Goal: Task Accomplishment & Management: Manage account settings

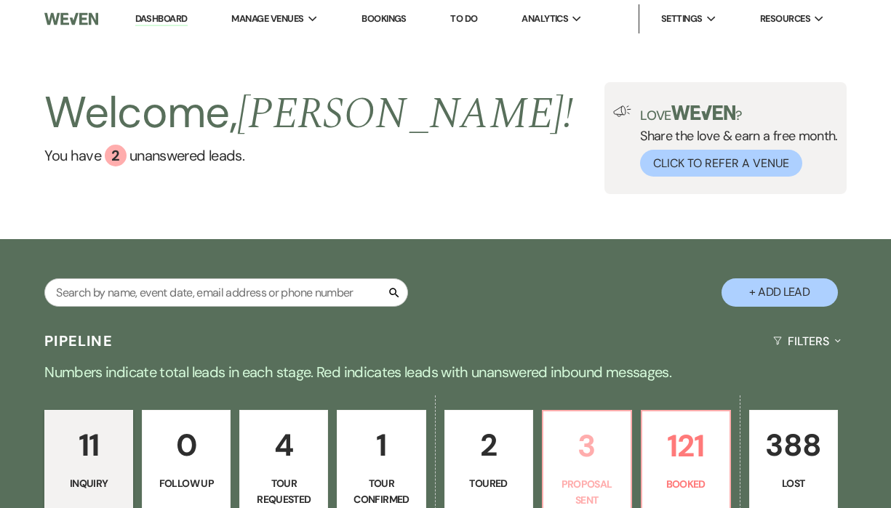
click at [563, 430] on p "3" at bounding box center [587, 446] width 70 height 49
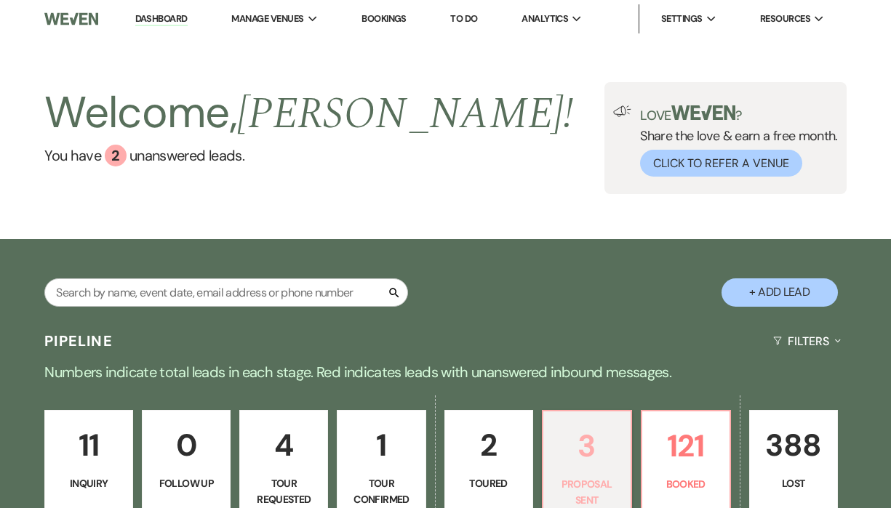
select select "6"
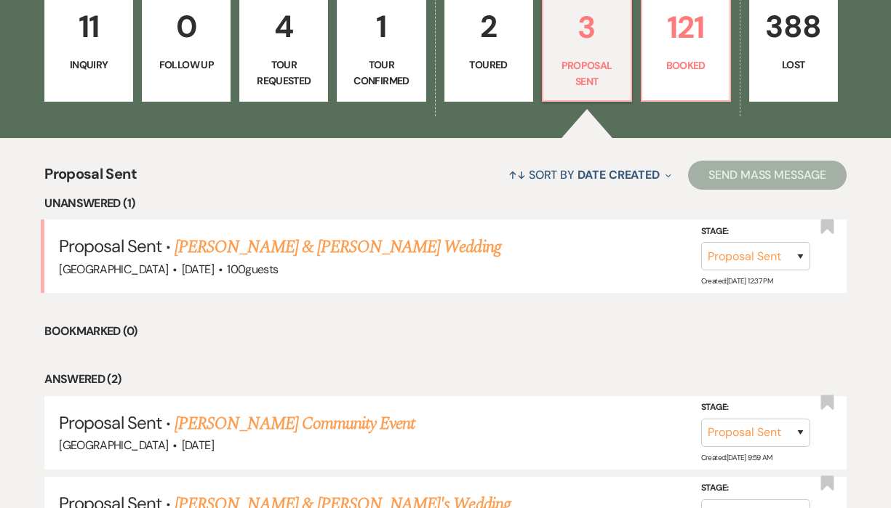
scroll to position [433, 0]
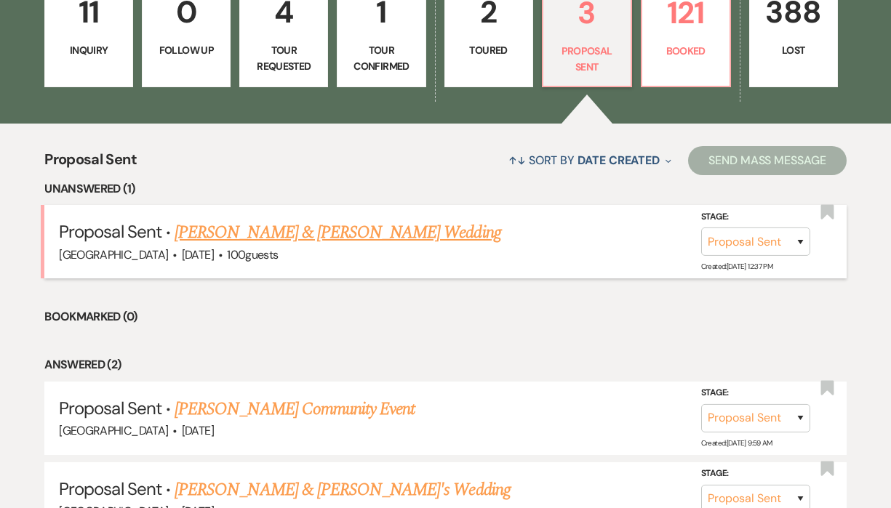
click at [386, 237] on link "[PERSON_NAME] & [PERSON_NAME] Wedding" at bounding box center [338, 233] width 326 height 26
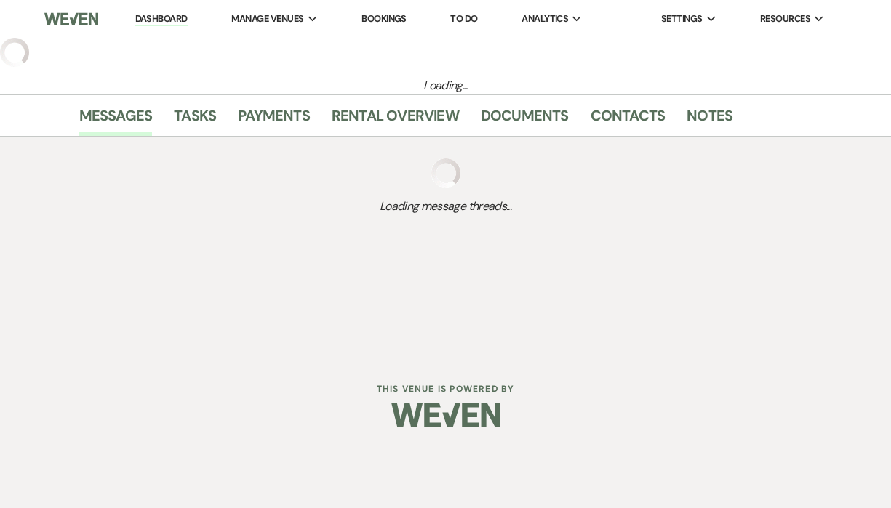
select select "6"
select select "5"
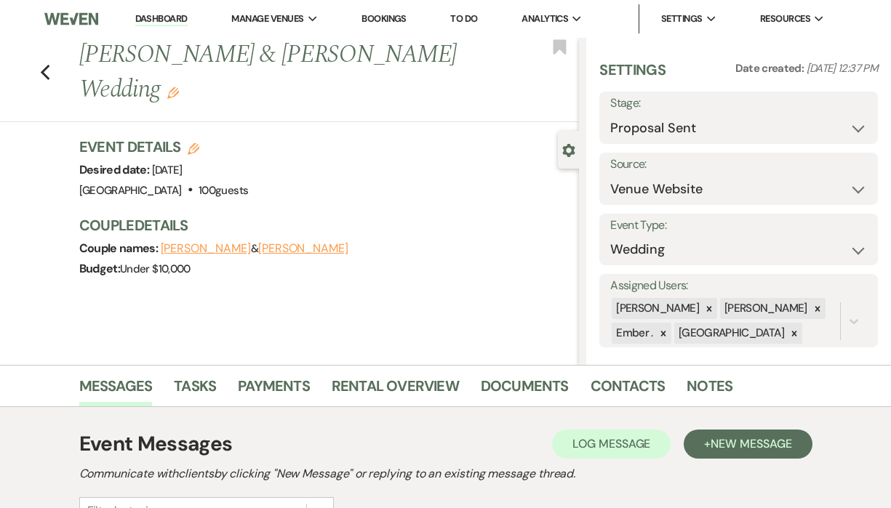
click at [37, 69] on div "Previous [PERSON_NAME] & [PERSON_NAME] Wedding Edit Bookmark" at bounding box center [286, 80] width 586 height 84
click at [46, 75] on use "button" at bounding box center [44, 73] width 9 height 16
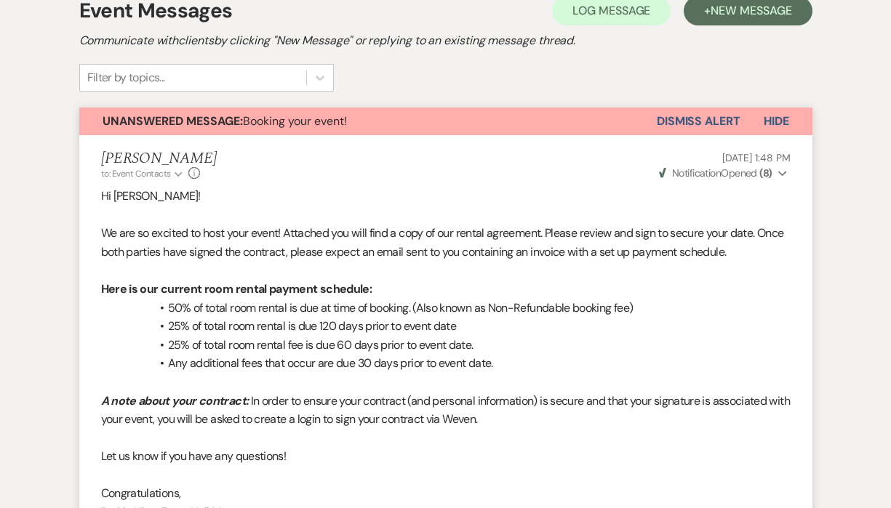
select select "6"
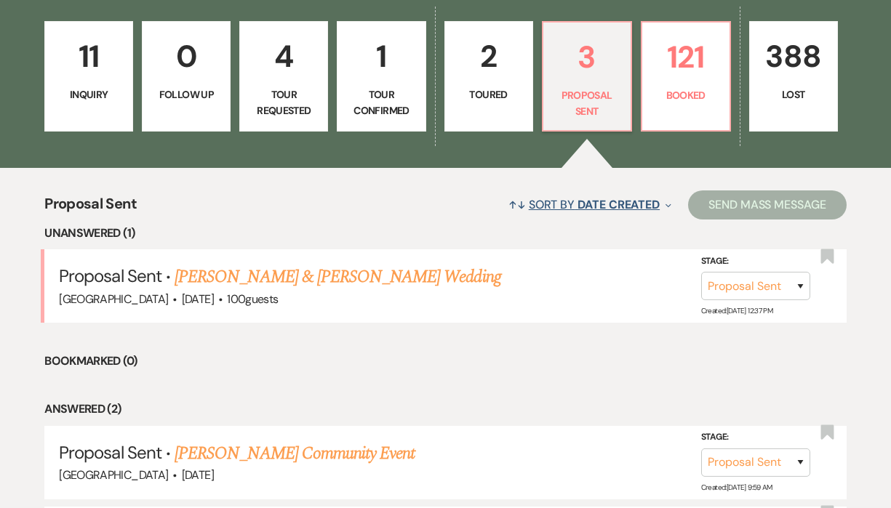
scroll to position [384, 0]
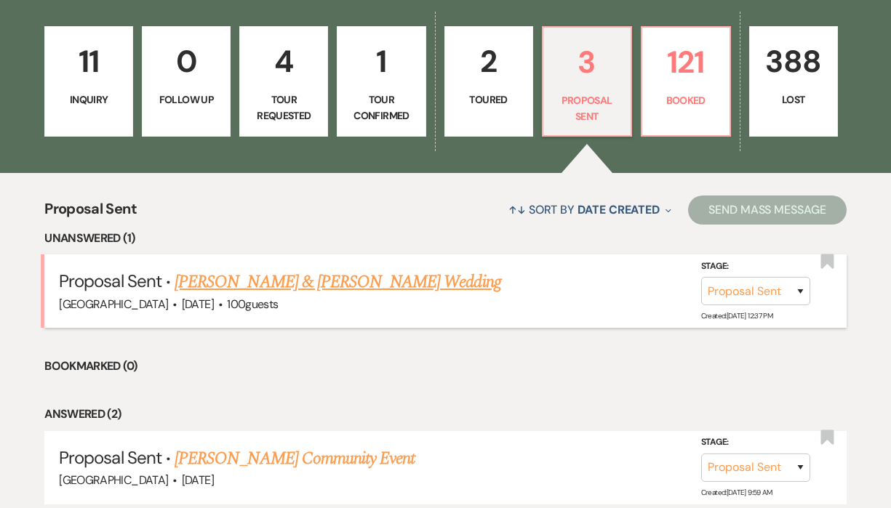
click at [366, 286] on link "[PERSON_NAME] & [PERSON_NAME] Wedding" at bounding box center [338, 282] width 326 height 26
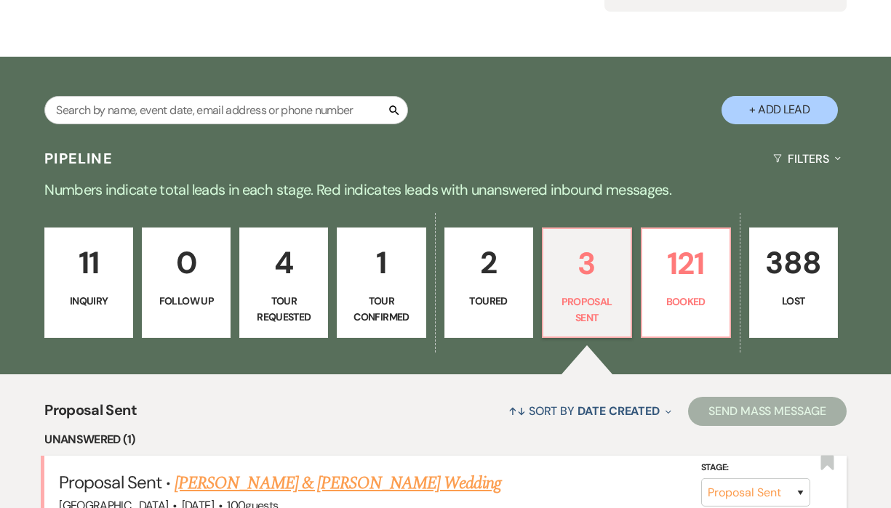
select select "6"
select select "5"
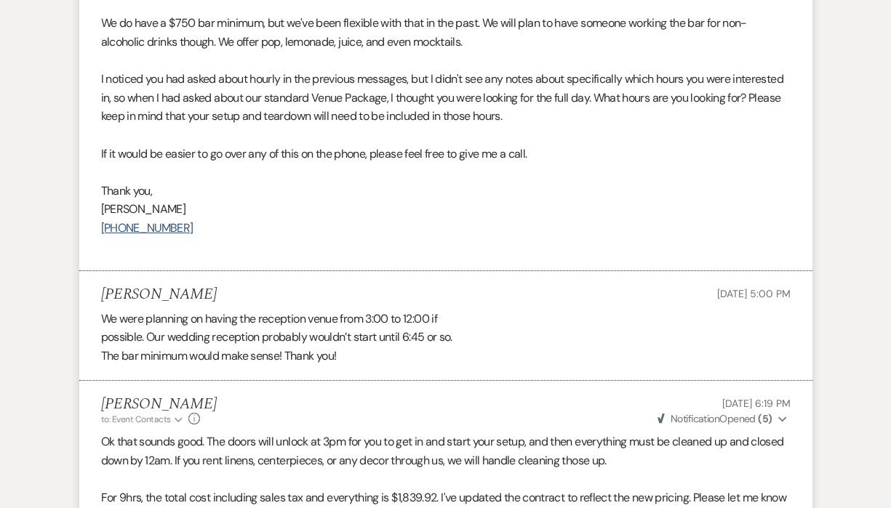
scroll to position [2389, 0]
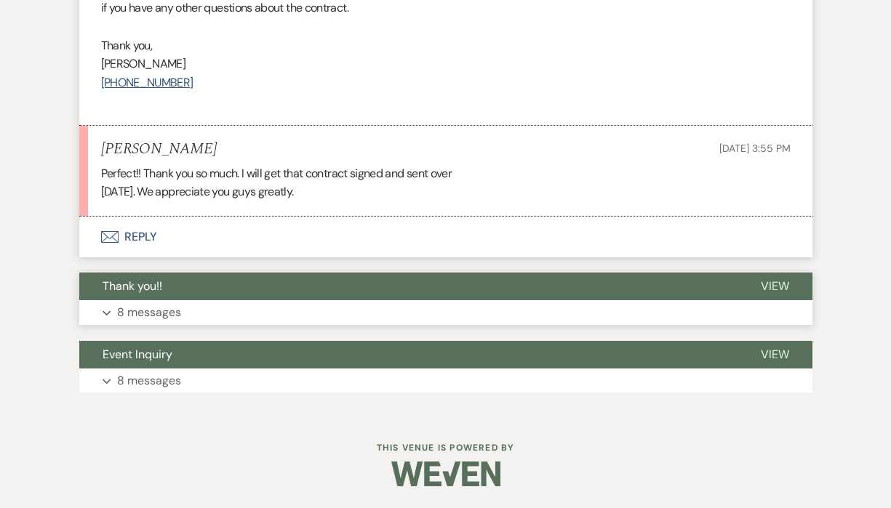
click at [344, 297] on button "Thank you!!" at bounding box center [408, 287] width 658 height 28
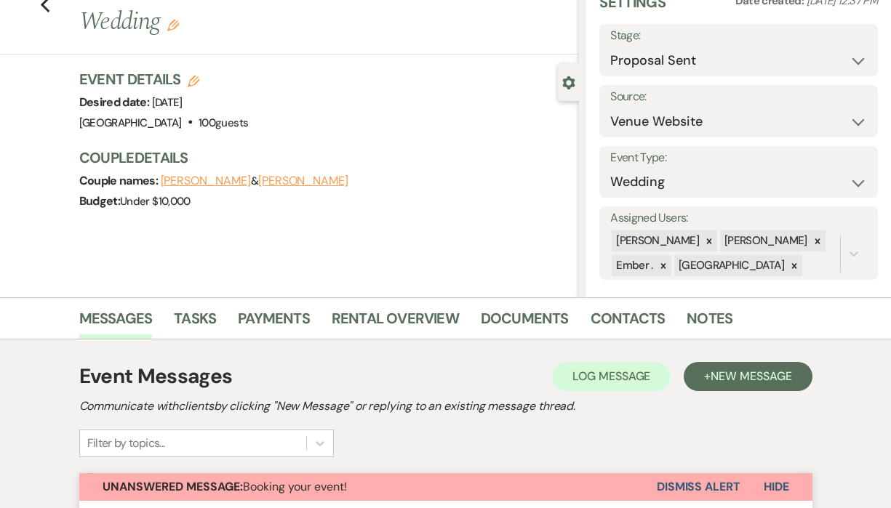
scroll to position [0, 0]
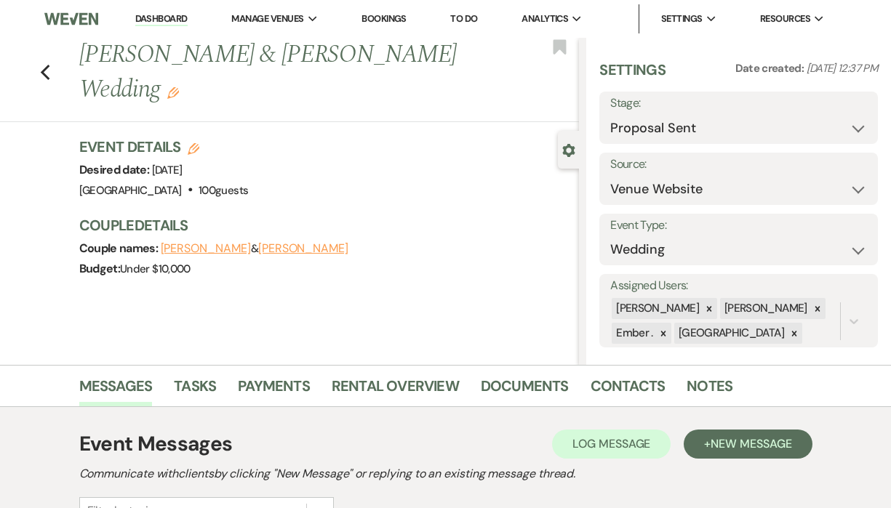
click at [37, 71] on div "Previous [PERSON_NAME] & [PERSON_NAME] Wedding Edit Bookmark" at bounding box center [286, 80] width 586 height 84
click at [44, 74] on use "button" at bounding box center [44, 73] width 9 height 16
select select "6"
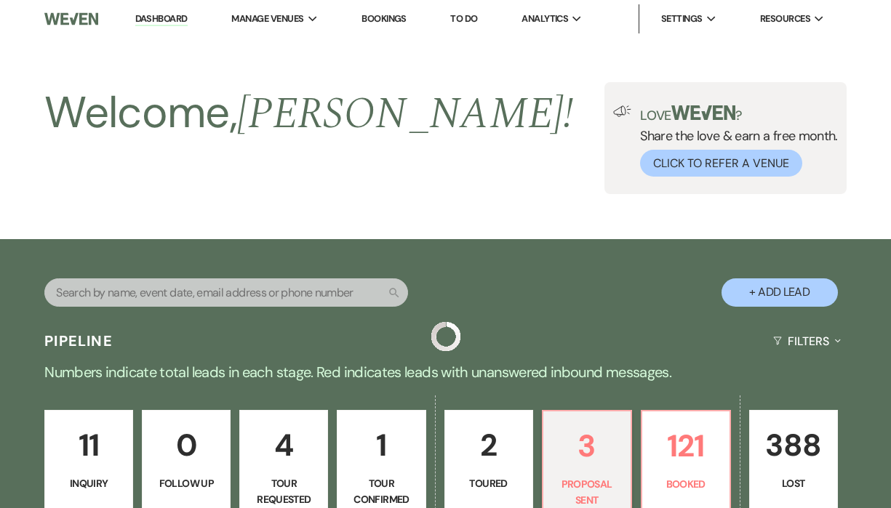
scroll to position [384, 0]
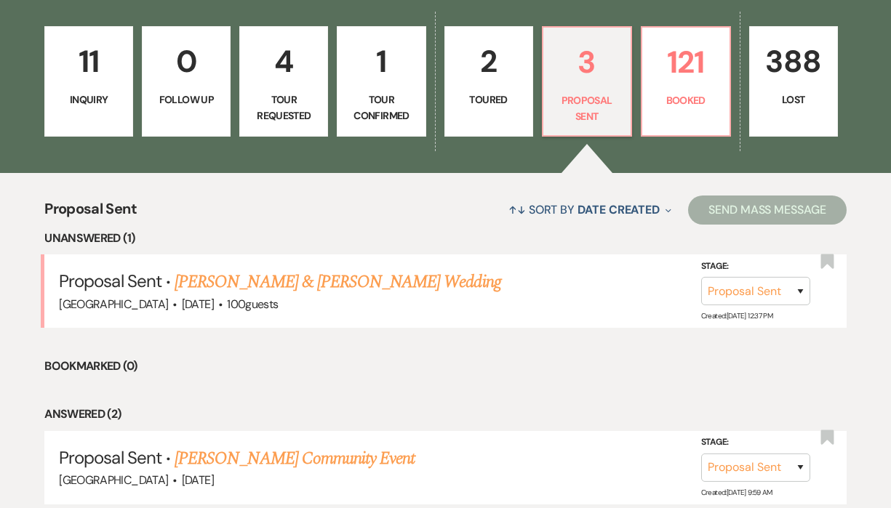
click at [638, 132] on div "11 Inquiry 0 Follow Up 4 Tour Requested 1 Tour Confirmed 2 Toured 3 Proposal Se…" at bounding box center [445, 91] width 891 height 164
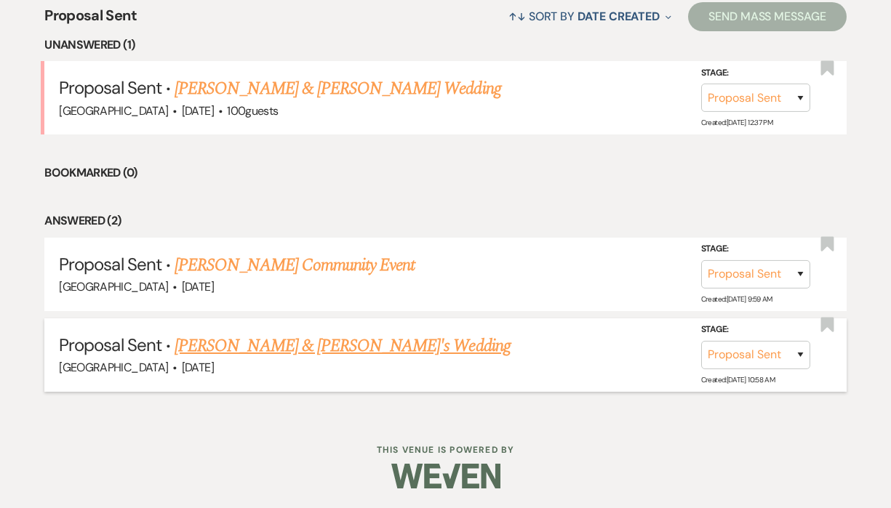
click at [366, 350] on link "[PERSON_NAME] & [PERSON_NAME]'s Wedding" at bounding box center [343, 346] width 336 height 26
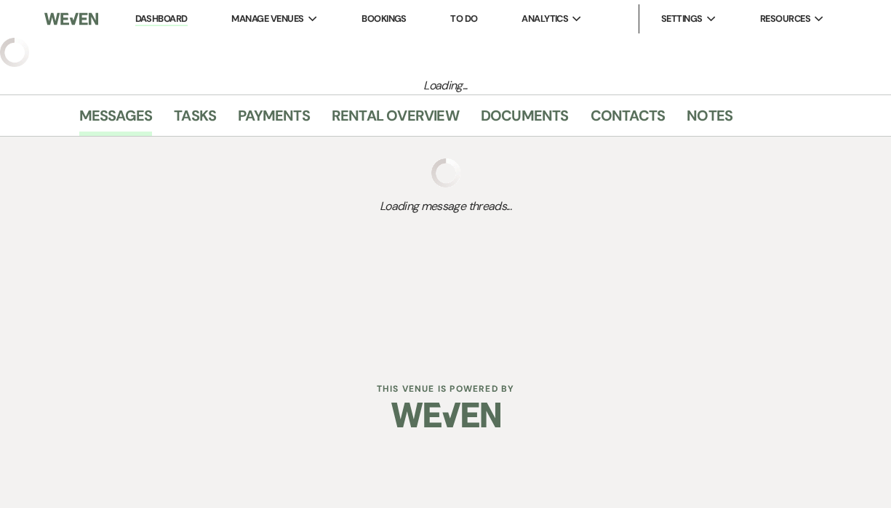
select select "6"
select select "5"
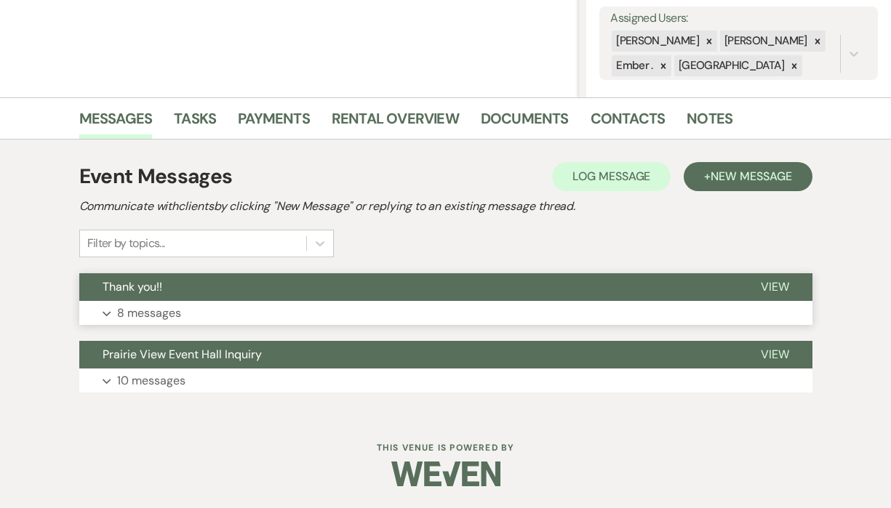
click at [350, 297] on button "Thank you!!" at bounding box center [408, 287] width 658 height 28
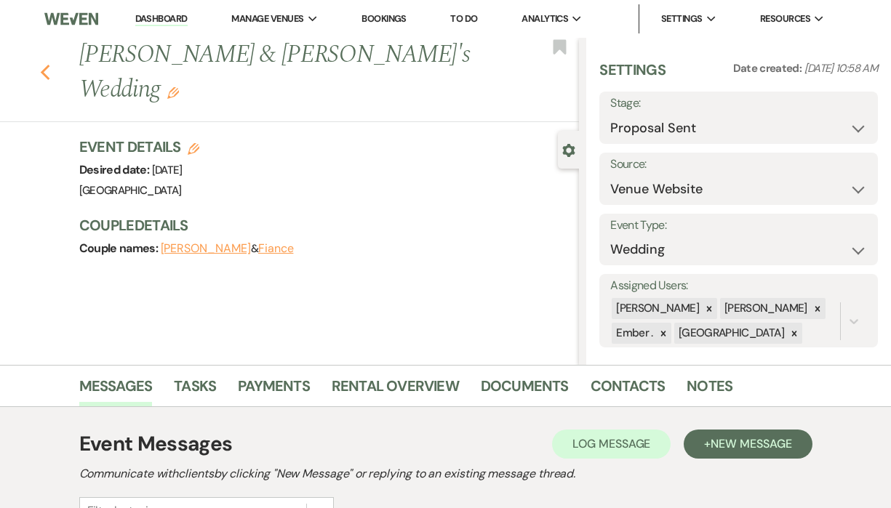
click at [42, 65] on use "button" at bounding box center [44, 73] width 9 height 16
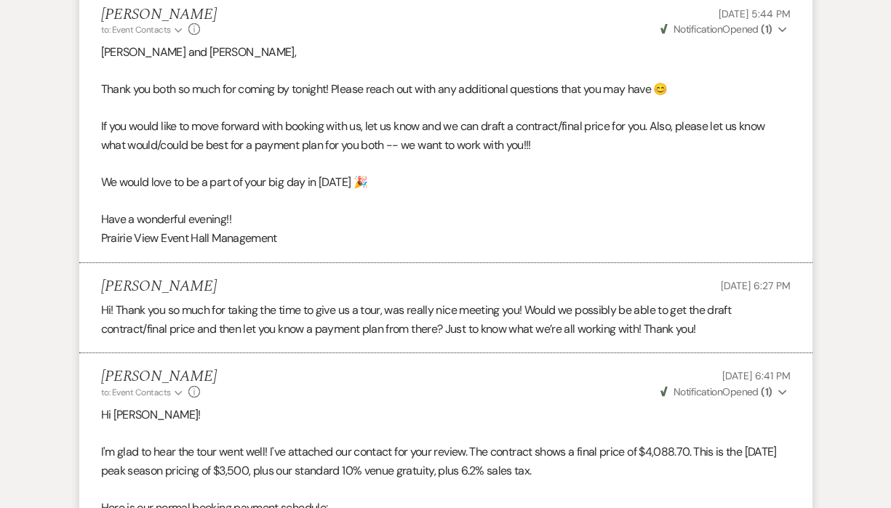
select select "6"
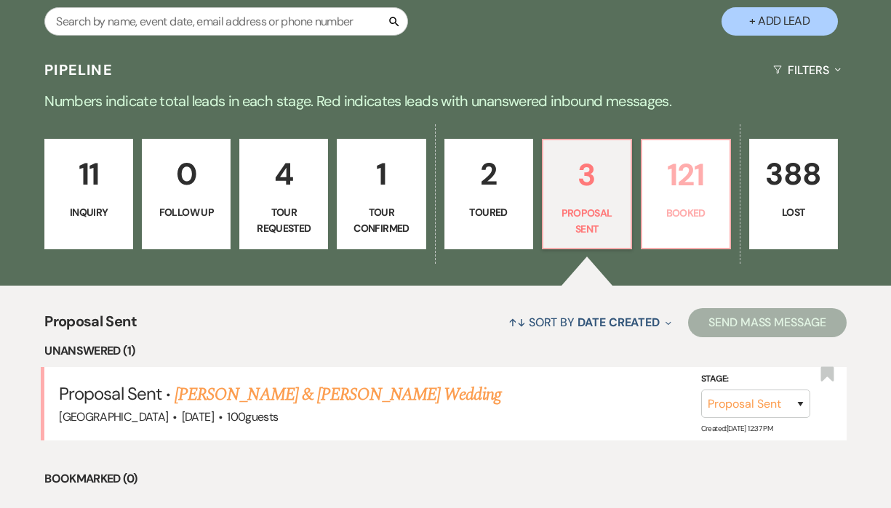
click at [690, 212] on p "Booked" at bounding box center [686, 213] width 70 height 16
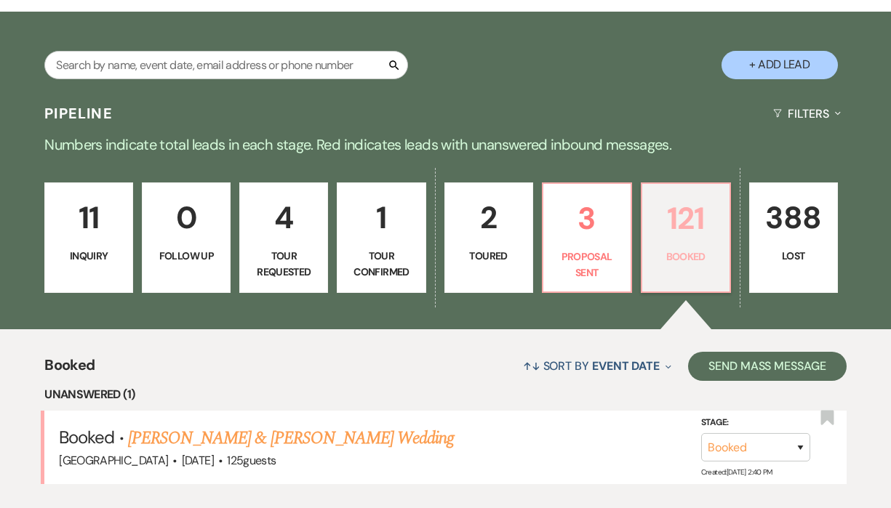
scroll to position [271, 0]
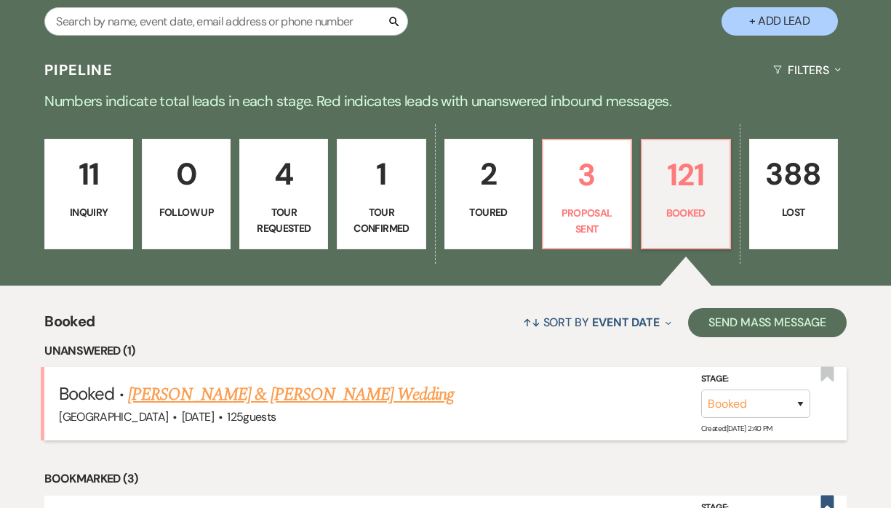
click at [346, 403] on link "[PERSON_NAME] & [PERSON_NAME] Wedding" at bounding box center [291, 395] width 326 height 26
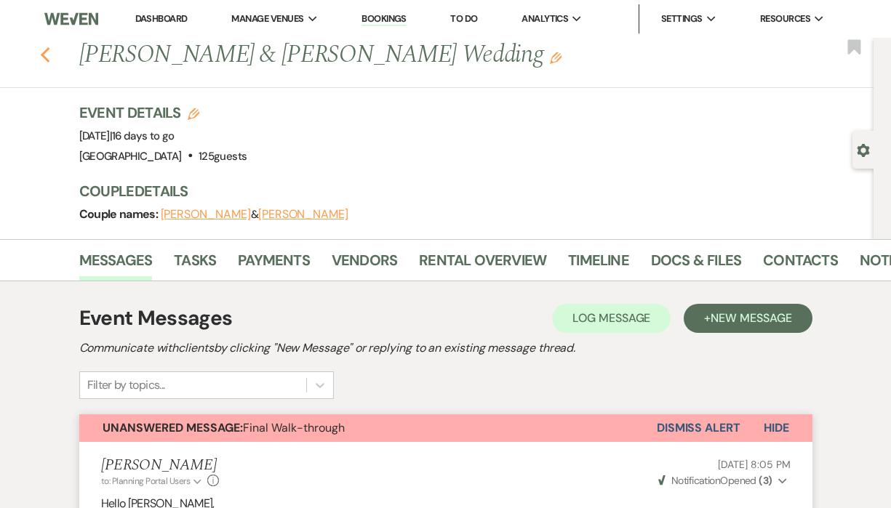
click at [42, 44] on button "Previous" at bounding box center [45, 54] width 11 height 20
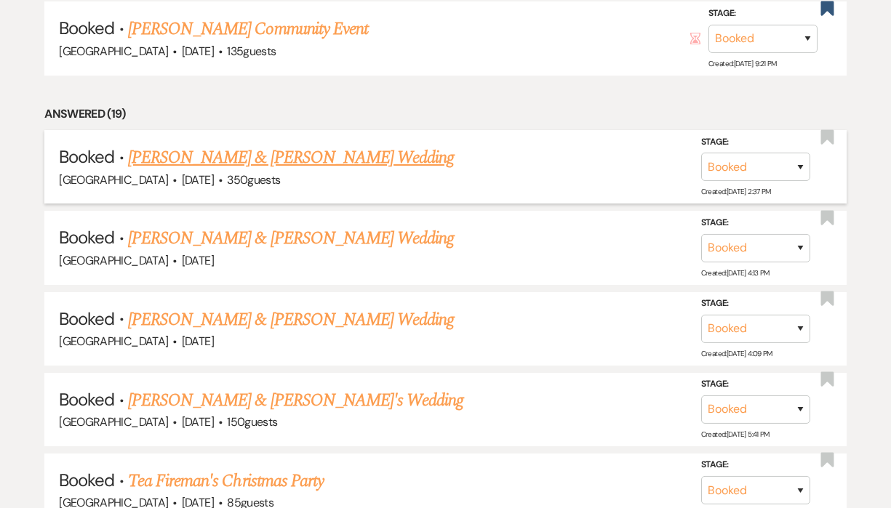
scroll to position [925, 0]
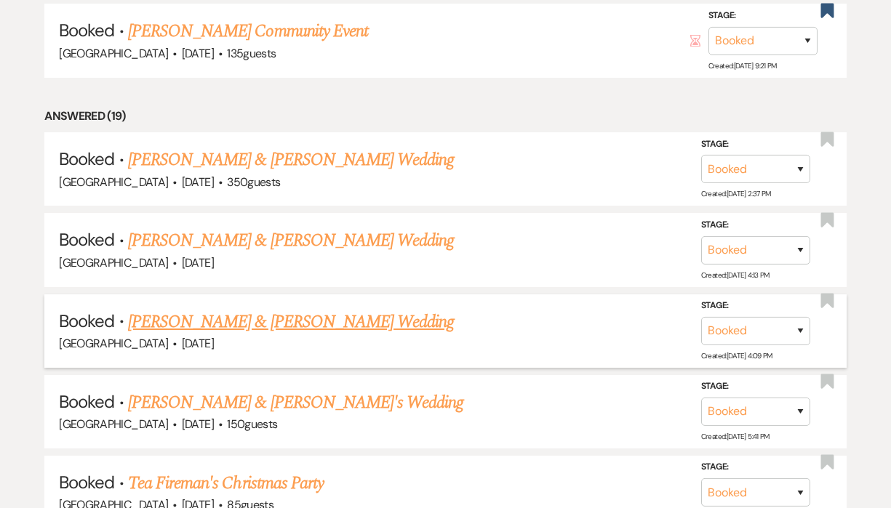
click at [344, 312] on link "[PERSON_NAME] & [PERSON_NAME] Wedding" at bounding box center [291, 322] width 326 height 26
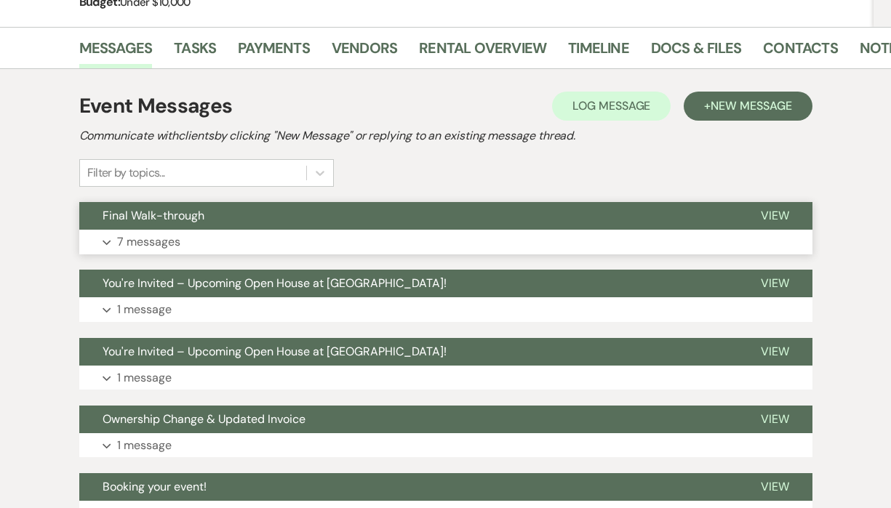
click at [330, 233] on button "Expand 7 messages" at bounding box center [445, 242] width 733 height 25
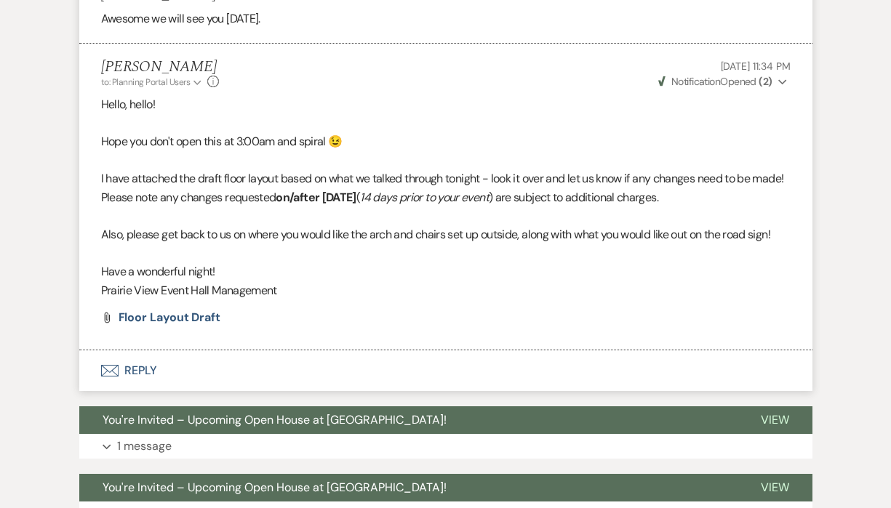
scroll to position [1376, 0]
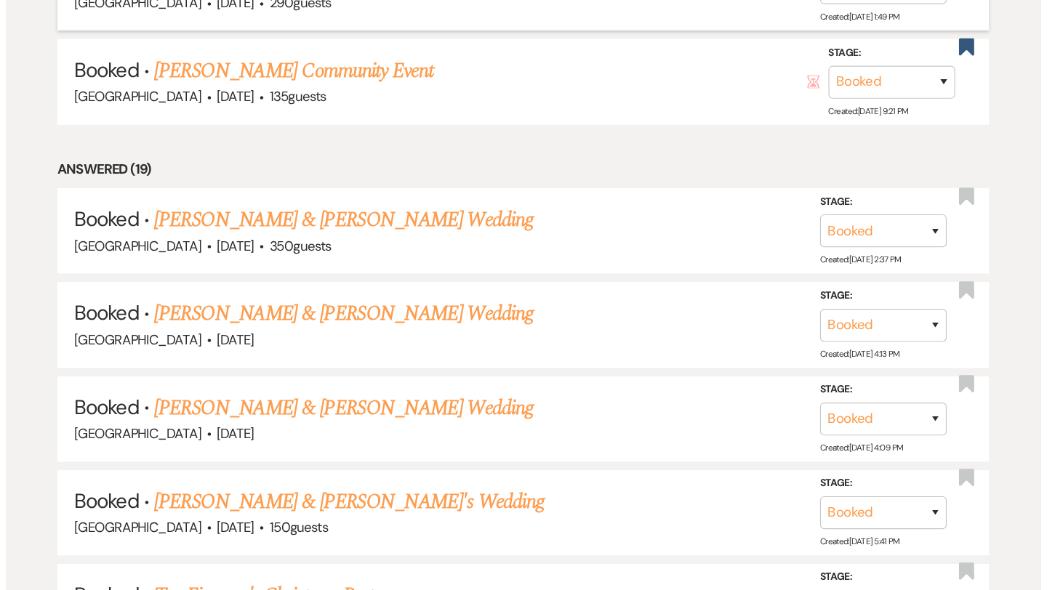
scroll to position [838, 0]
